Goal: Entertainment & Leisure: Consume media (video, audio)

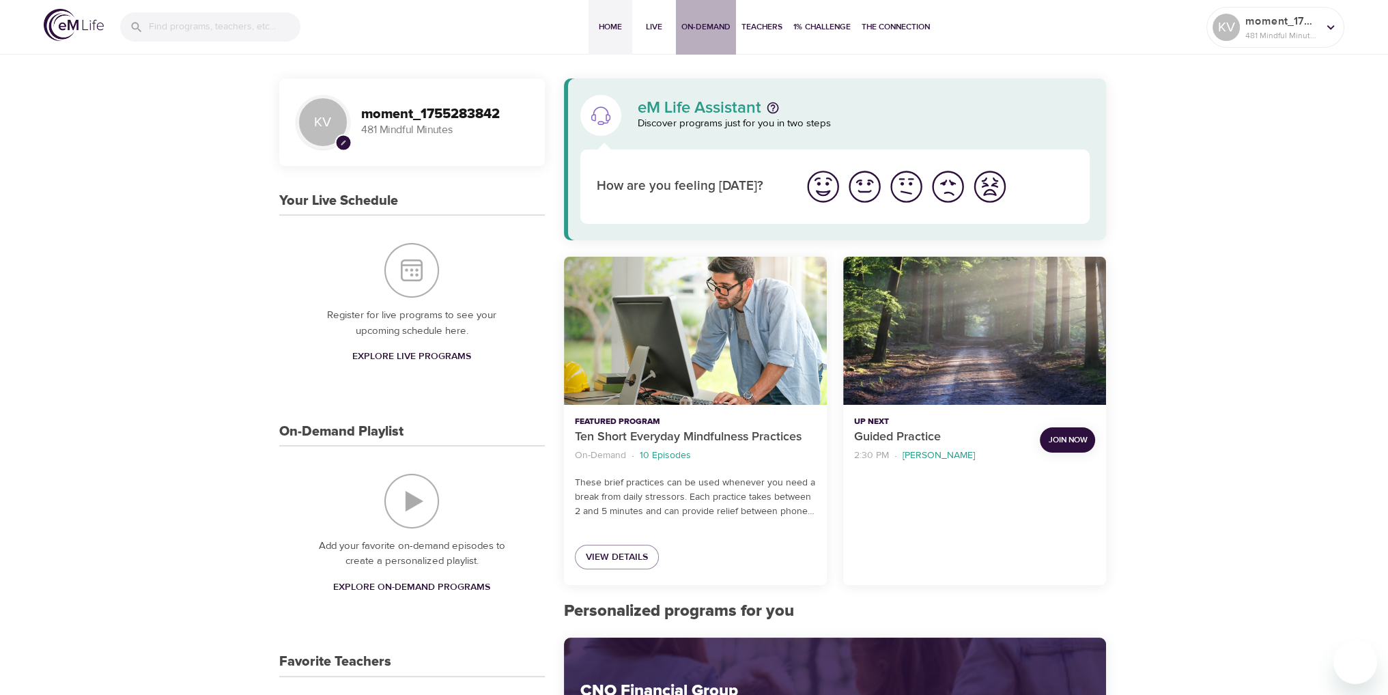
click at [692, 25] on span "On-Demand" at bounding box center [706, 27] width 49 height 14
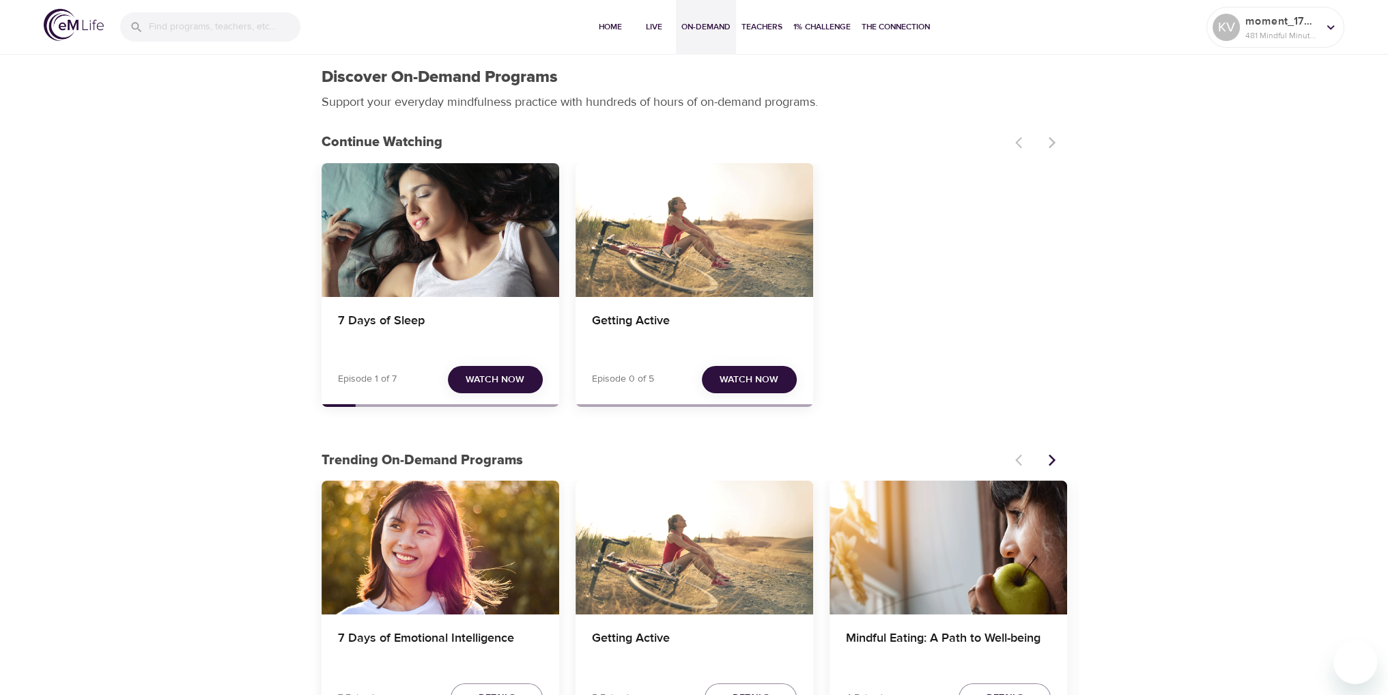
click at [494, 374] on span "Watch Now" at bounding box center [495, 379] width 59 height 17
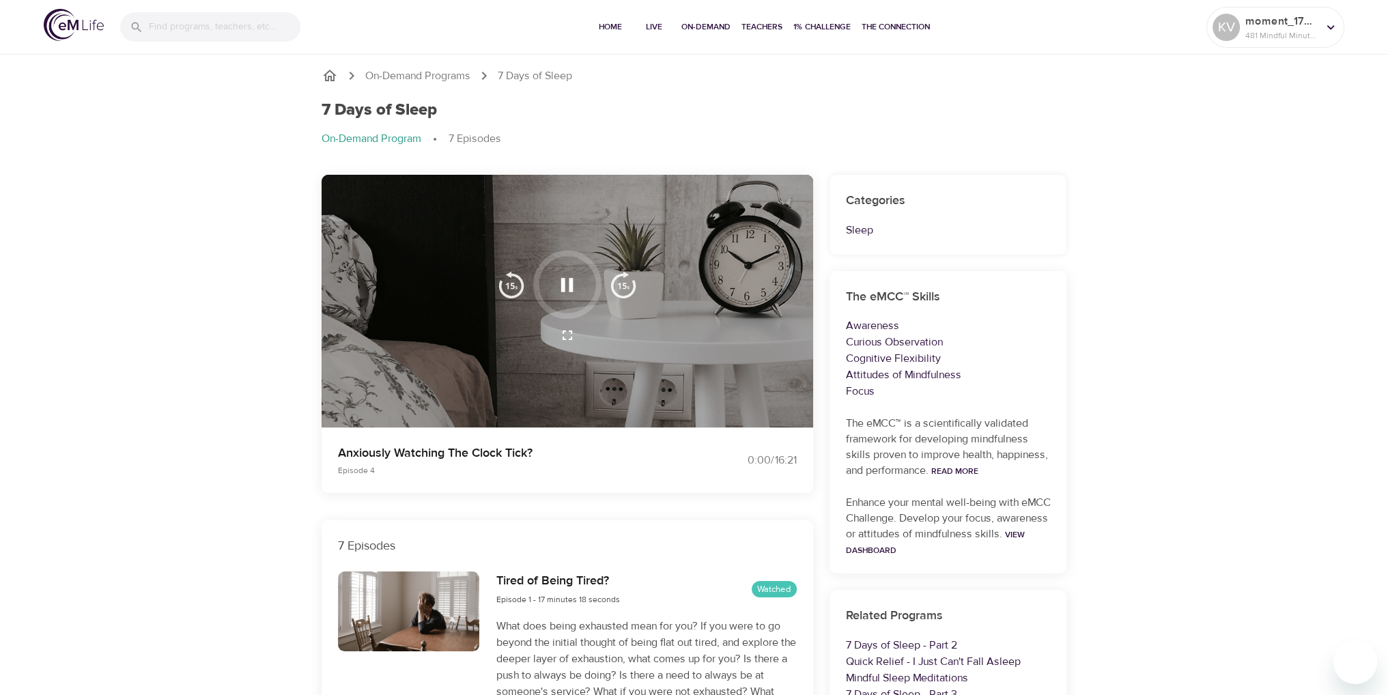
click at [564, 271] on button "button" at bounding box center [567, 285] width 40 height 40
click at [568, 287] on icon "button" at bounding box center [567, 285] width 24 height 24
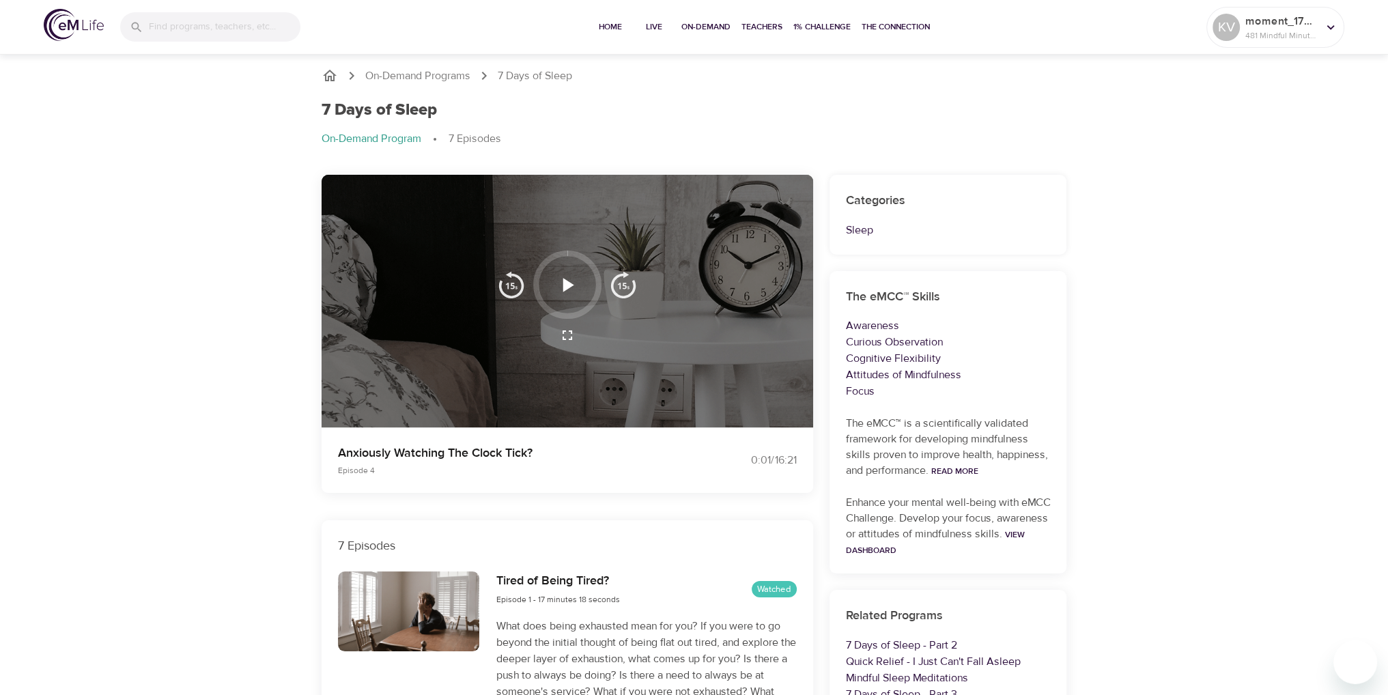
click at [766, 279] on div at bounding box center [568, 301] width 492 height 253
click at [572, 278] on icon "button" at bounding box center [567, 285] width 24 height 24
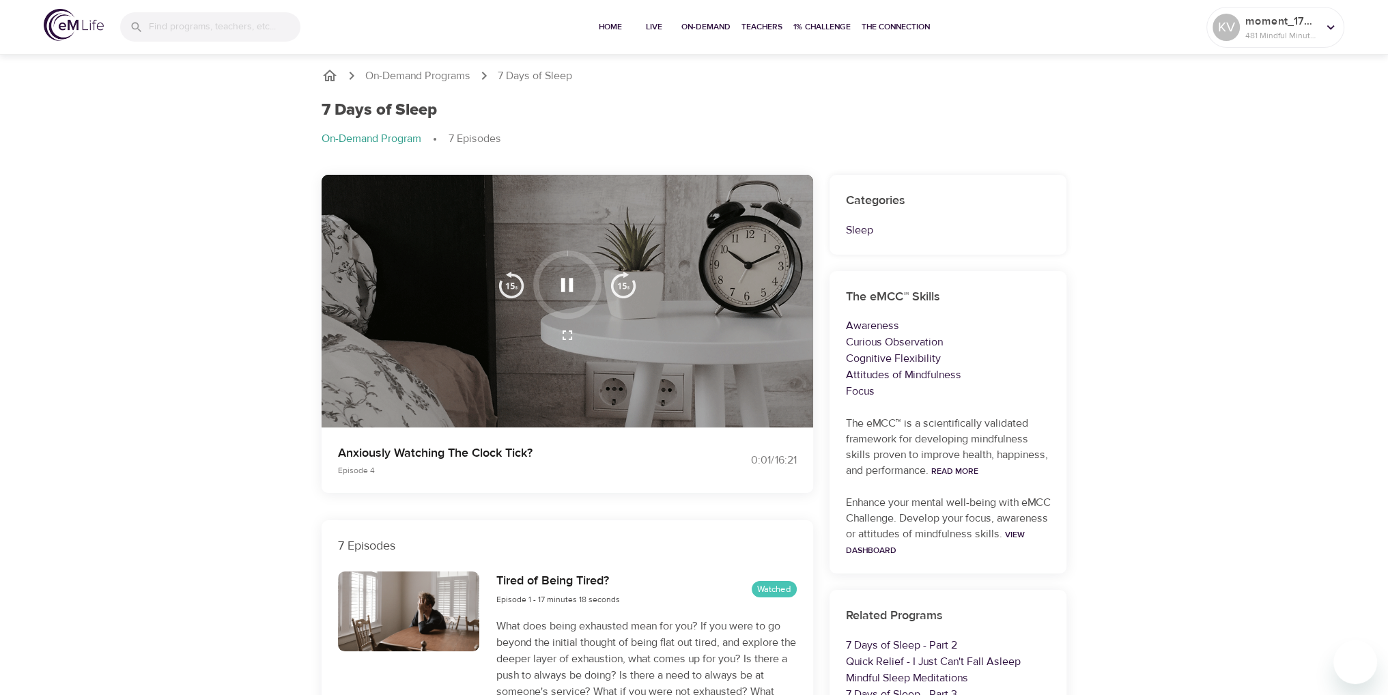
click at [587, 401] on div at bounding box center [568, 301] width 492 height 253
click at [430, 410] on div at bounding box center [568, 301] width 492 height 253
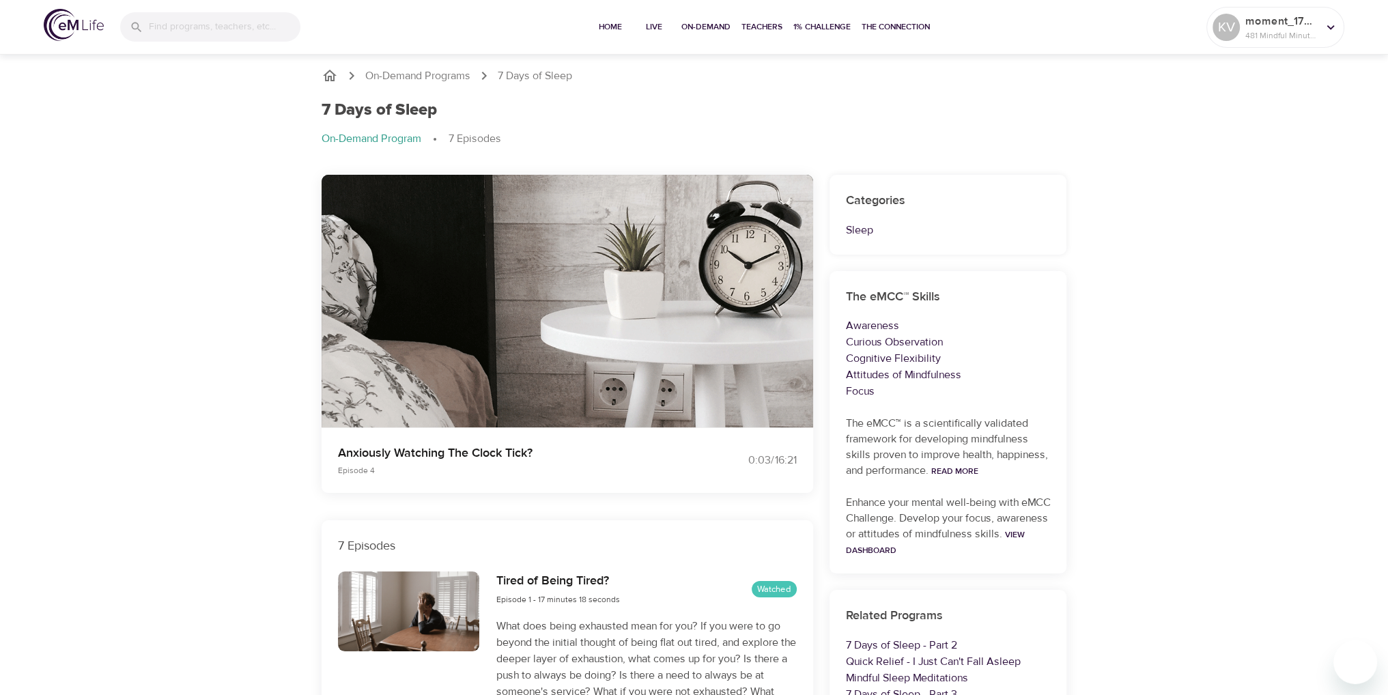
click at [577, 283] on icon "button" at bounding box center [567, 285] width 24 height 24
